Goal: Check status: Check status

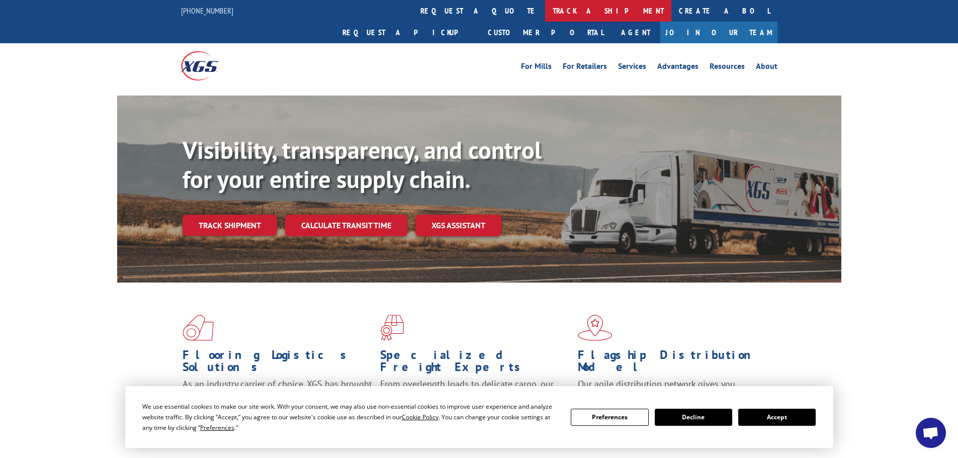
click at [545, 17] on link "track a shipment" at bounding box center [608, 11] width 126 height 22
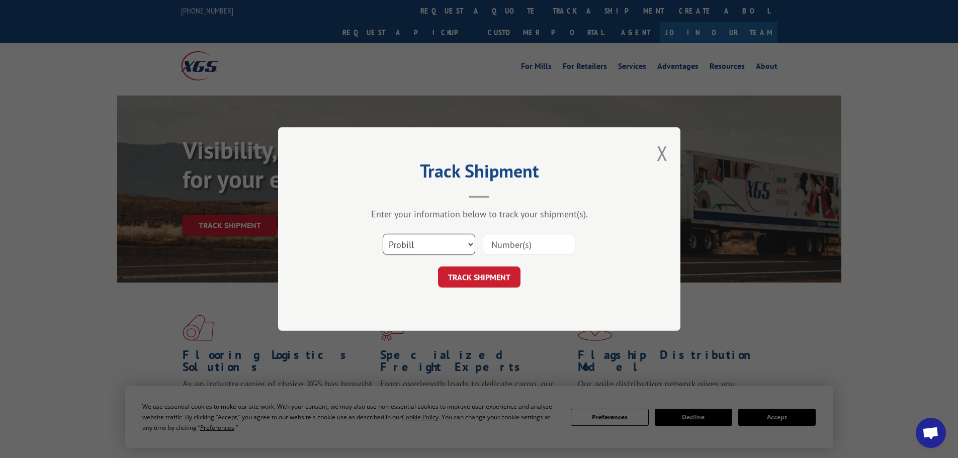
click at [434, 243] on select "Select category... Probill BOL PO" at bounding box center [429, 244] width 93 height 21
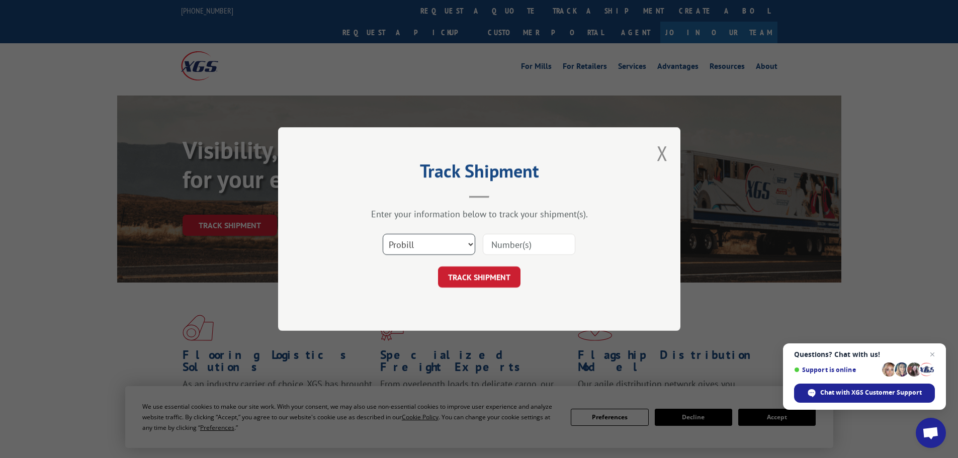
select select "po"
click at [383, 234] on select "Select category... Probill BOL PO" at bounding box center [429, 244] width 93 height 21
click at [511, 249] on input at bounding box center [529, 244] width 93 height 21
paste input "23510545"
type input "23510545"
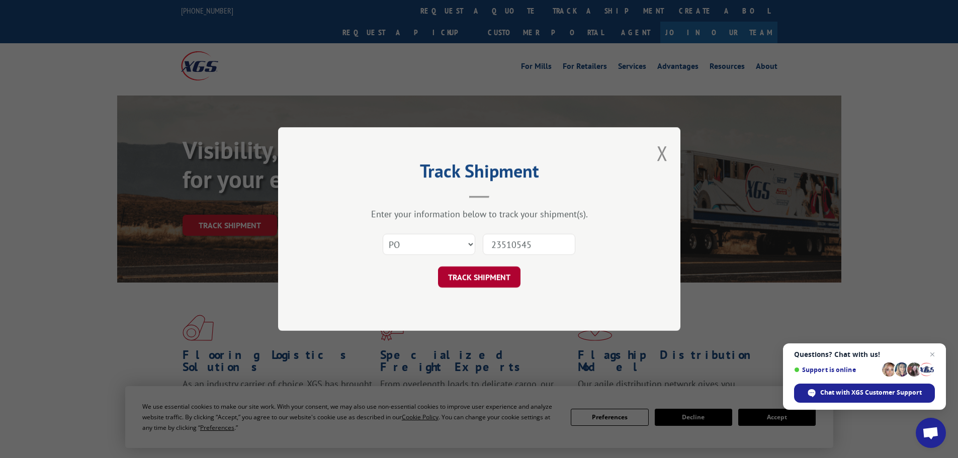
click at [508, 272] on button "TRACK SHIPMENT" at bounding box center [479, 276] width 82 height 21
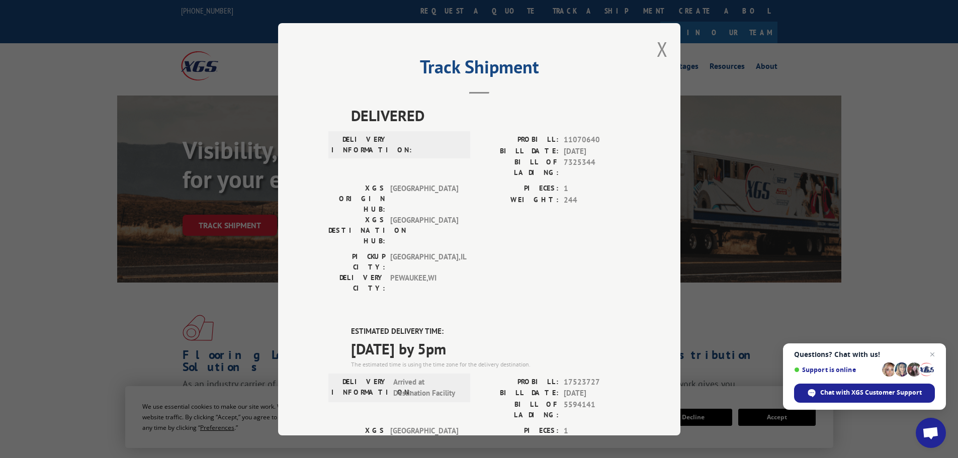
drag, startPoint x: 486, startPoint y: 290, endPoint x: 312, endPoint y: 289, distance: 174.0
click at [312, 289] on div "Track Shipment DELIVERED DELIVERY INFORMATION: PROBILL: 11070640 BILL DATE: [DA…" at bounding box center [479, 229] width 402 height 412
copy span "[DATE] by 5pm"
